Goal: Task Accomplishment & Management: Manage account settings

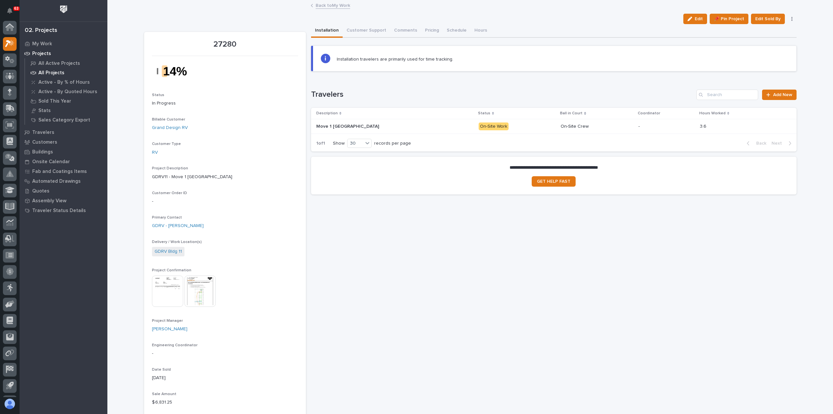
scroll to position [14, 0]
click at [40, 40] on div "My Work" at bounding box center [63, 43] width 85 height 9
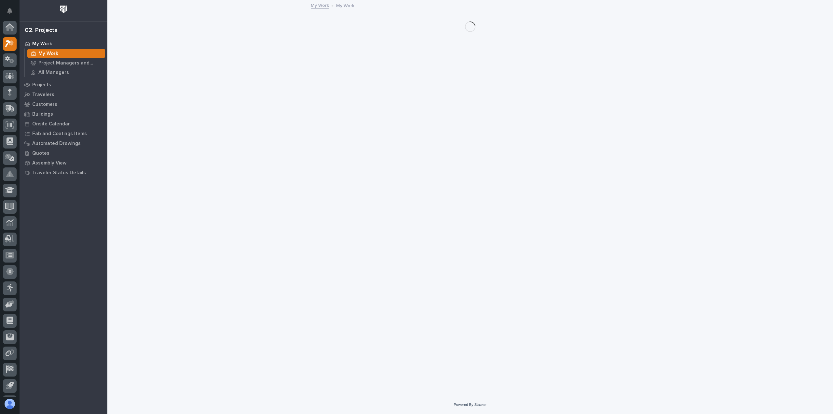
scroll to position [14, 0]
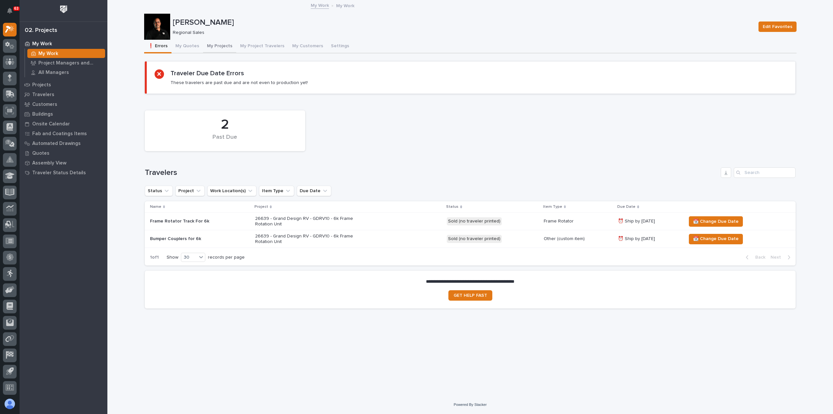
click at [221, 43] on button "My Projects" at bounding box center [219, 47] width 33 height 14
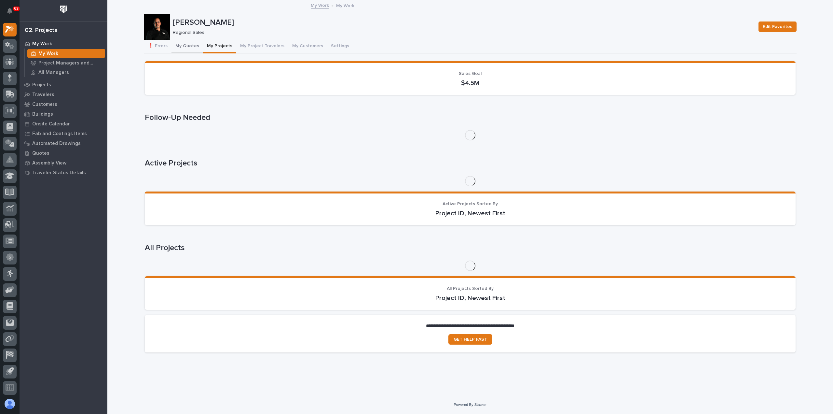
click at [187, 45] on button "My Quotes" at bounding box center [187, 47] width 32 height 14
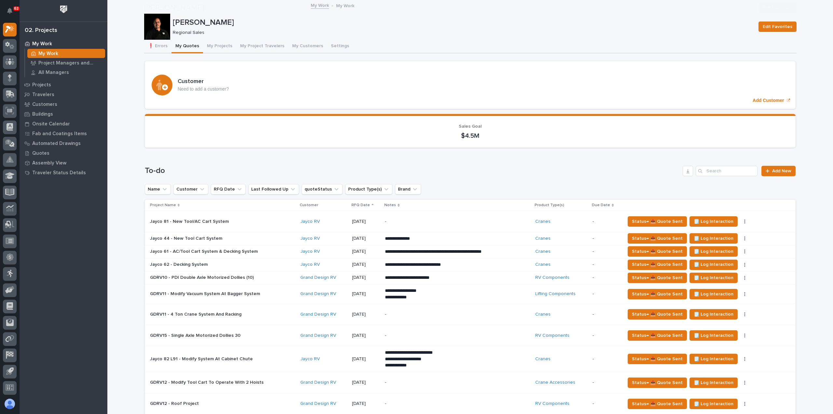
scroll to position [260, 0]
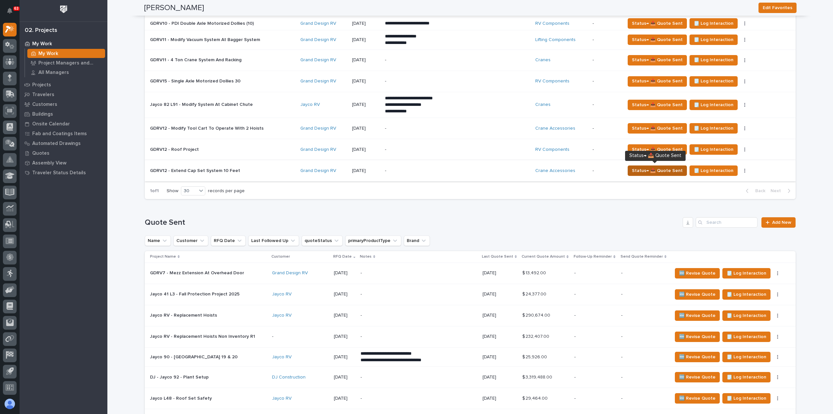
click at [660, 167] on span "Status→ 📤 Quote Sent" at bounding box center [657, 171] width 51 height 8
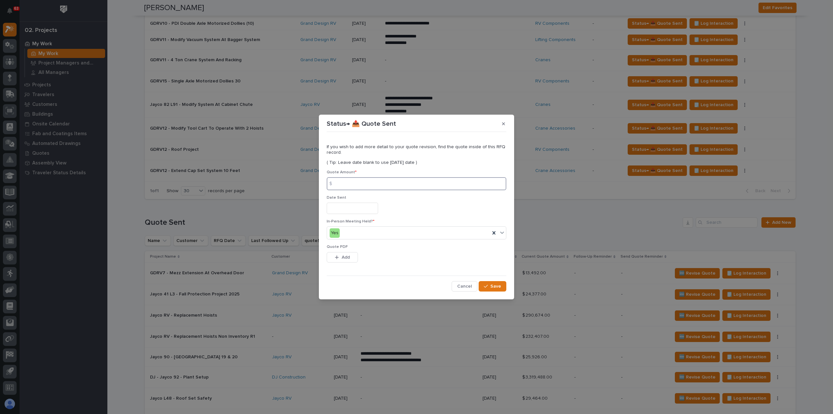
click at [375, 183] on input at bounding box center [417, 183] width 180 height 13
type input "9427"
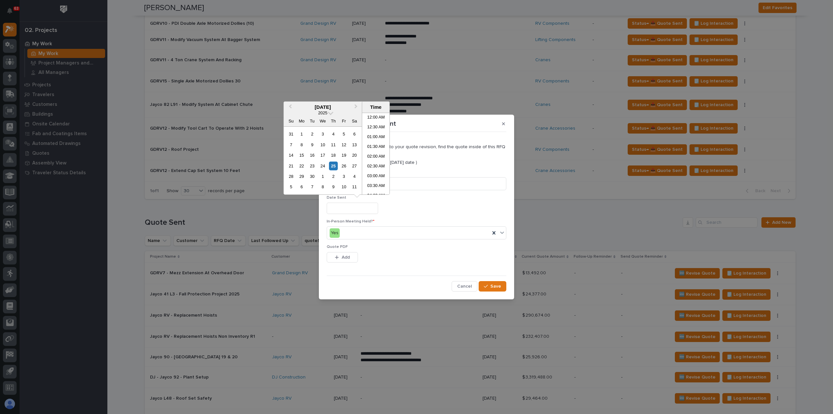
click at [365, 209] on input "text" at bounding box center [352, 207] width 51 height 11
click at [334, 165] on div "25" at bounding box center [333, 165] width 9 height 9
type input "**********"
click at [340, 259] on div "button" at bounding box center [338, 257] width 7 height 5
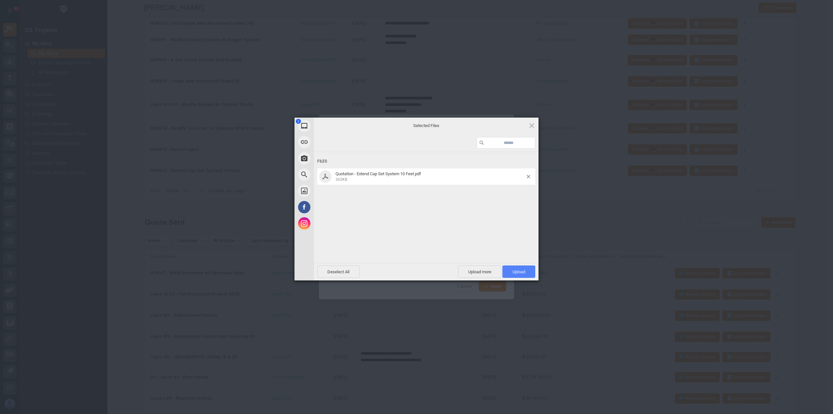
click at [523, 270] on span "Upload 1" at bounding box center [519, 271] width 13 height 5
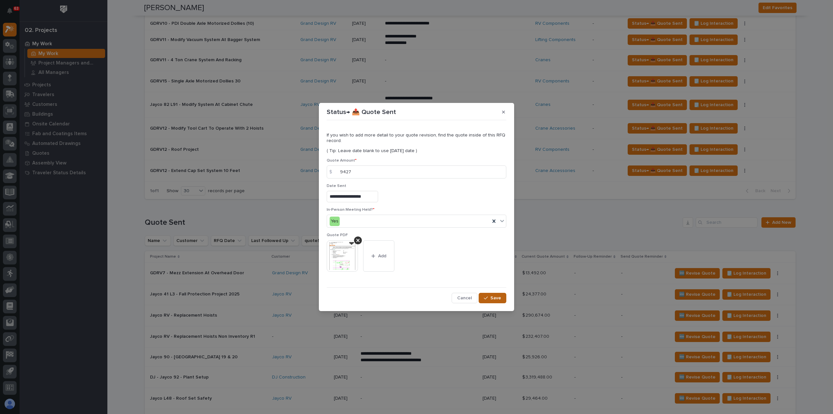
click at [495, 296] on span "Save" at bounding box center [495, 298] width 11 height 6
